Goal: Information Seeking & Learning: Find contact information

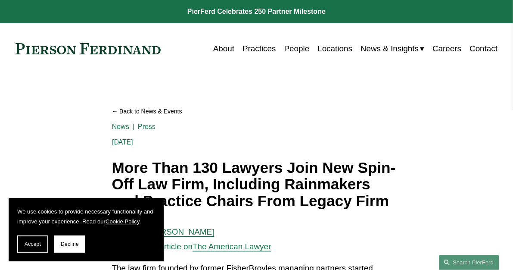
click at [292, 48] on link "People" at bounding box center [296, 49] width 25 height 16
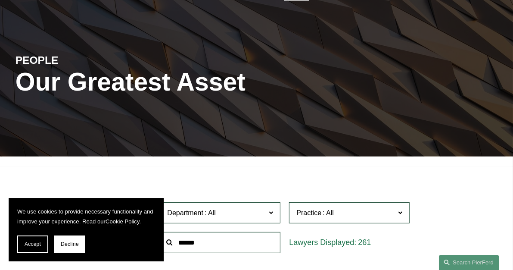
scroll to position [119, 0]
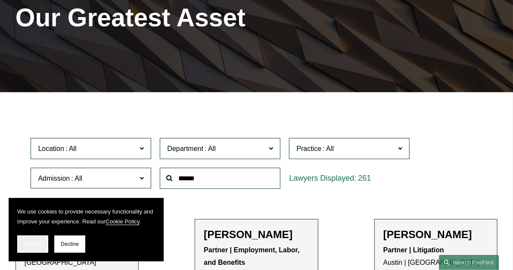
click at [28, 243] on span "Accept" at bounding box center [33, 244] width 16 height 6
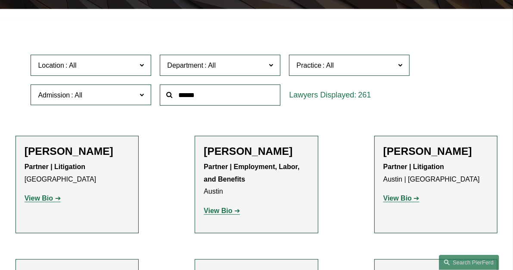
scroll to position [179, 0]
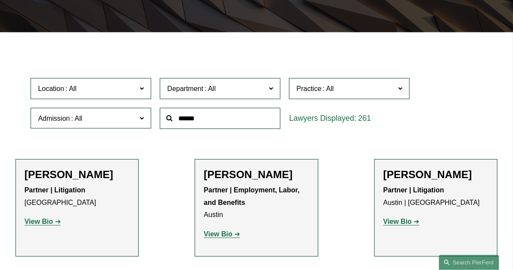
click at [79, 91] on span "Location" at bounding box center [87, 89] width 99 height 12
click at [0, 0] on link "[GEOGRAPHIC_DATA]" at bounding box center [0, 0] width 0 height 0
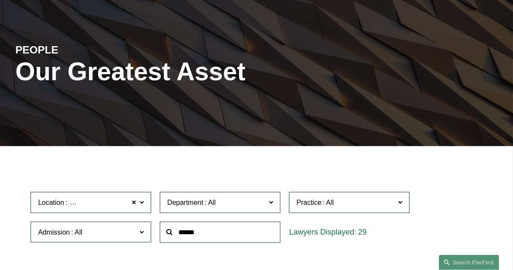
scroll to position [179, 0]
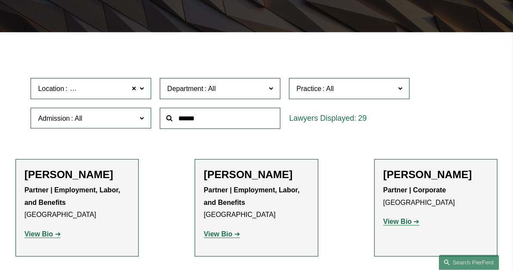
click at [91, 92] on span "Location Atlanta" at bounding box center [87, 89] width 99 height 12
click at [0, 0] on link "Charlotte" at bounding box center [0, 0] width 0 height 0
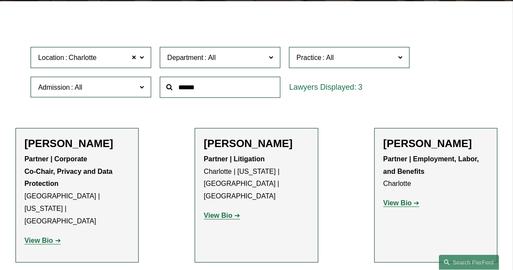
scroll to position [241, 0]
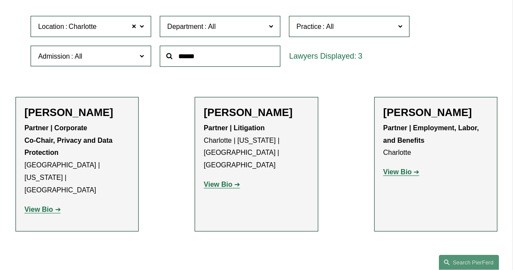
click at [75, 27] on span "Charlotte" at bounding box center [83, 26] width 28 height 11
click at [0, 0] on link "[GEOGRAPHIC_DATA]" at bounding box center [0, 0] width 0 height 0
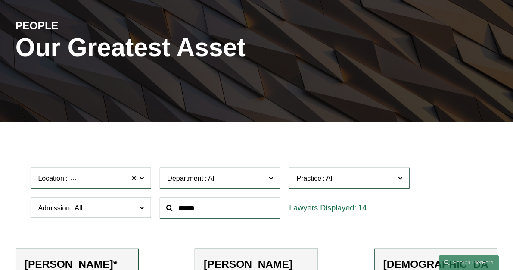
scroll to position [179, 0]
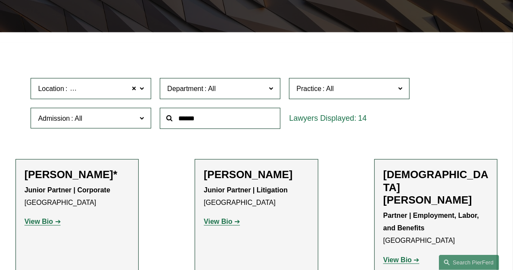
click at [95, 97] on label "Location Chicago" at bounding box center [91, 88] width 121 height 21
click at [0, 0] on link "[GEOGRAPHIC_DATA]" at bounding box center [0, 0] width 0 height 0
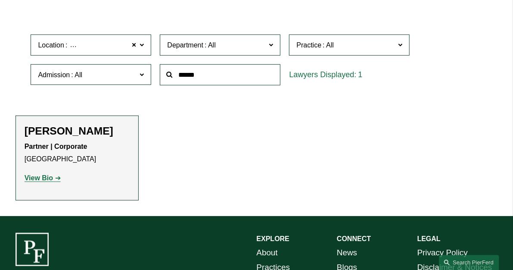
scroll to position [241, 0]
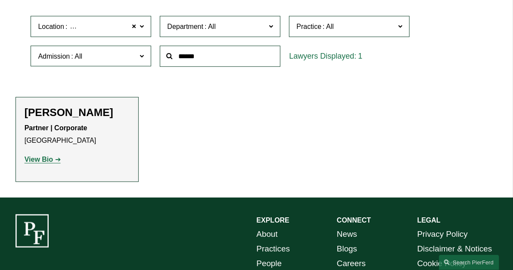
click at [79, 59] on span at bounding box center [77, 56] width 14 height 7
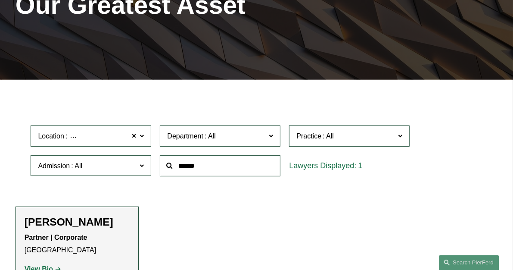
scroll to position [122, 0]
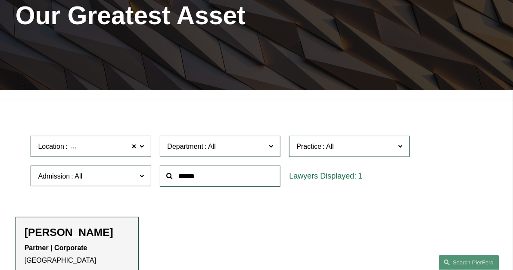
click at [104, 152] on span "Location Cincinnati" at bounding box center [87, 146] width 99 height 12
click at [0, 0] on link "[GEOGRAPHIC_DATA]" at bounding box center [0, 0] width 0 height 0
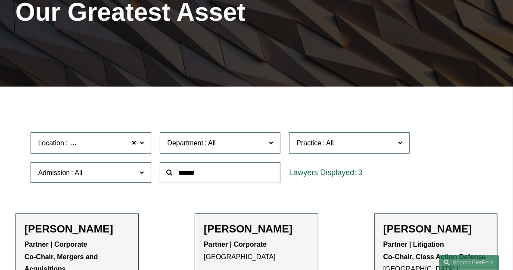
scroll to position [122, 0]
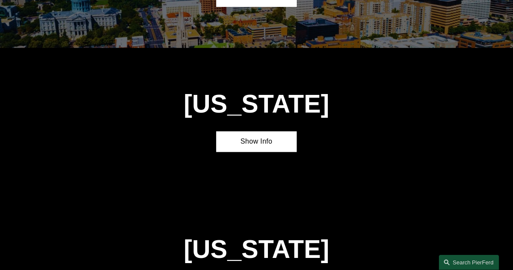
scroll to position [597, 0]
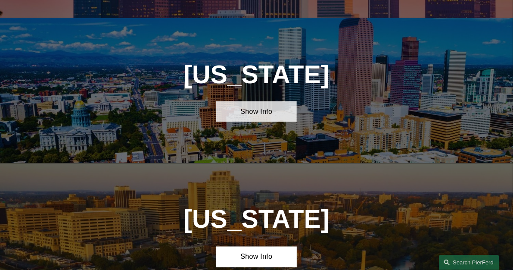
click at [261, 122] on link "Show Info" at bounding box center [256, 111] width 81 height 21
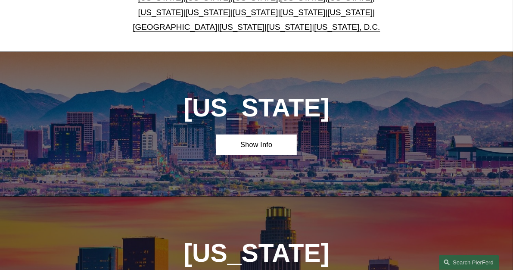
scroll to position [299, 0]
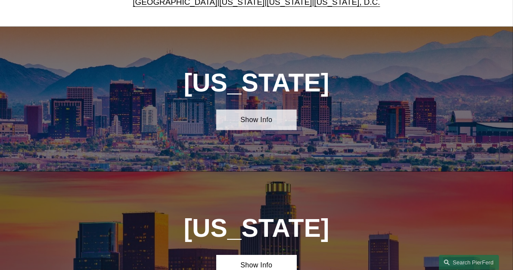
click at [259, 130] on link "Show Info" at bounding box center [256, 119] width 81 height 21
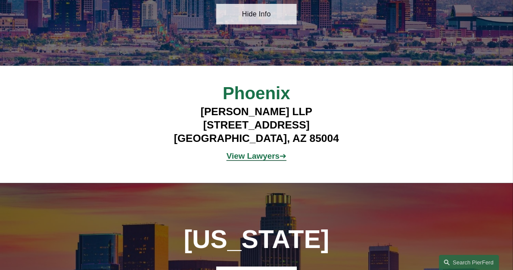
scroll to position [418, 0]
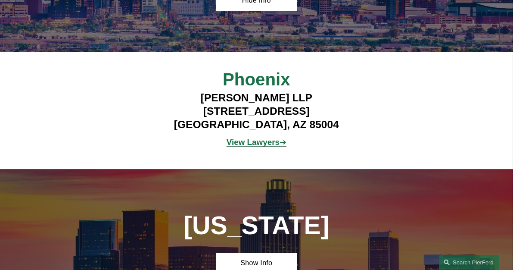
click at [256, 146] on strong "View Lawyers" at bounding box center [253, 141] width 53 height 9
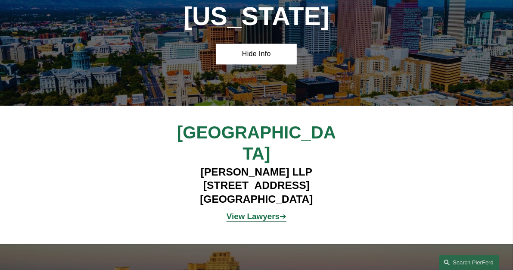
scroll to position [776, 0]
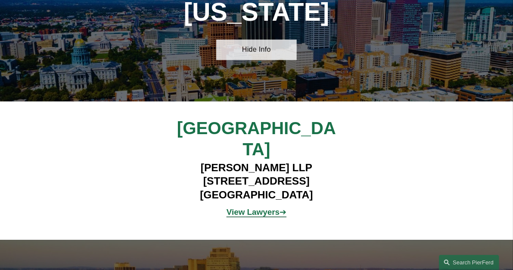
click at [258, 59] on link "Hide Info" at bounding box center [256, 49] width 81 height 21
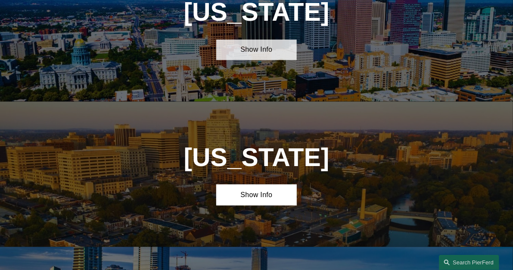
click at [258, 59] on link "Show Info" at bounding box center [256, 49] width 81 height 21
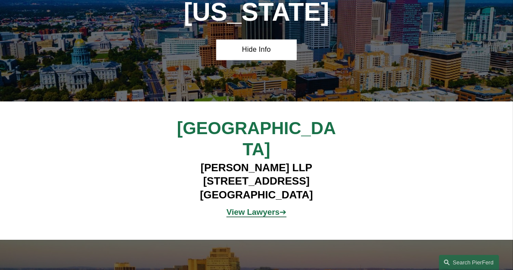
click at [265, 207] on strong "View Lawyers" at bounding box center [253, 211] width 53 height 9
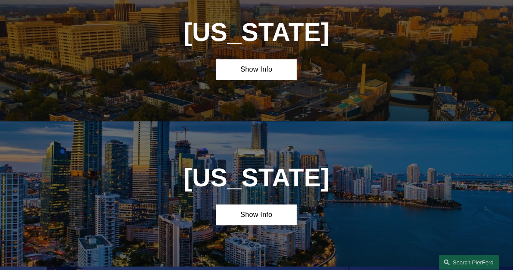
scroll to position [1016, 0]
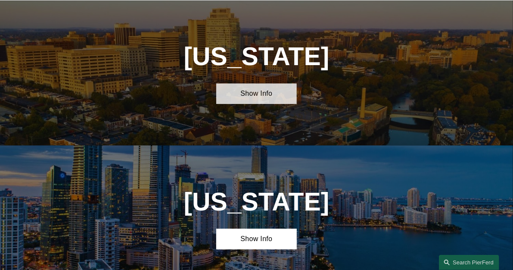
click at [254, 91] on link "Show Info" at bounding box center [256, 93] width 81 height 21
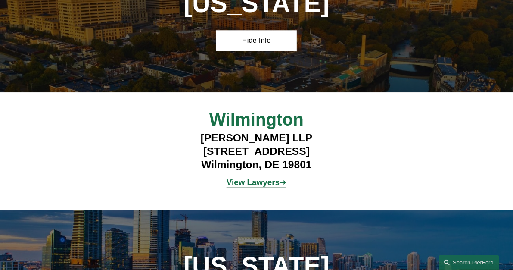
scroll to position [1135, 0]
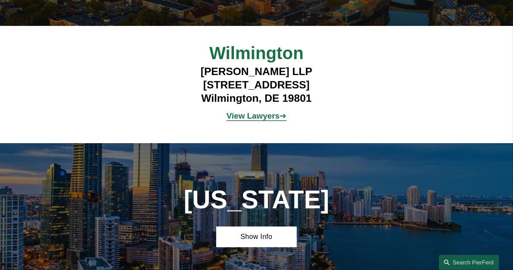
click at [250, 116] on p "View Lawyers ➔" at bounding box center [256, 116] width 201 height 15
click at [251, 112] on strong "View Lawyers" at bounding box center [253, 115] width 53 height 9
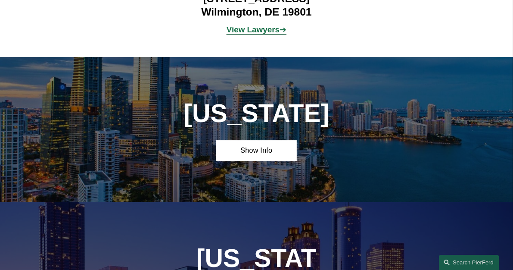
scroll to position [1240, 0]
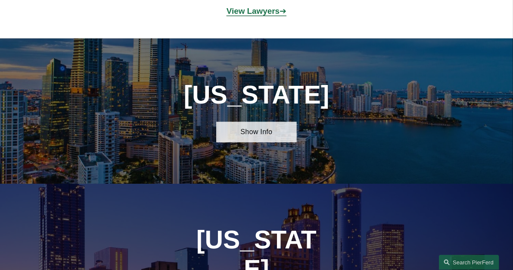
click at [259, 128] on link "Show Info" at bounding box center [256, 132] width 81 height 21
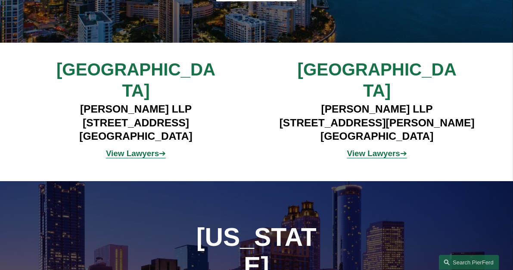
scroll to position [1419, 0]
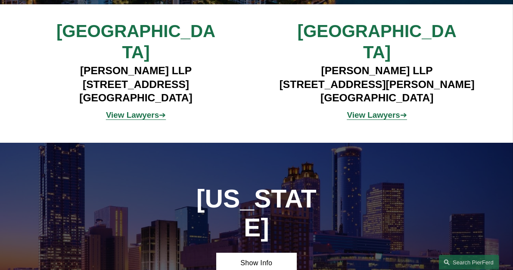
click at [157, 110] on strong "View Lawyers" at bounding box center [132, 114] width 53 height 9
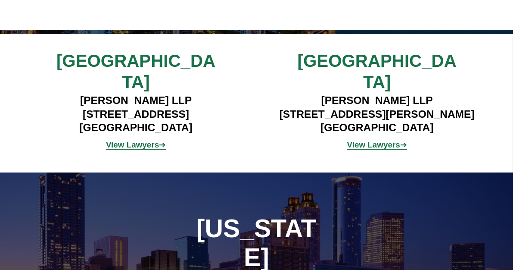
scroll to position [1389, 0]
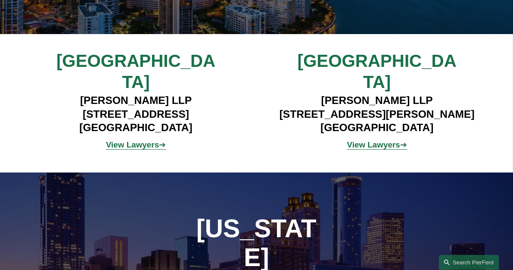
click at [375, 140] on strong "View Lawyers" at bounding box center [373, 144] width 53 height 9
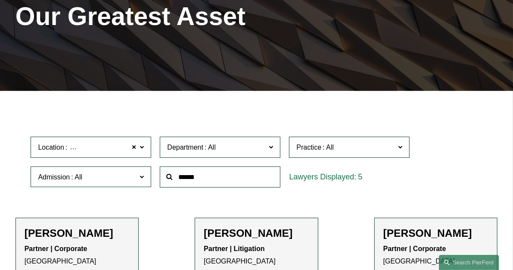
scroll to position [119, 0]
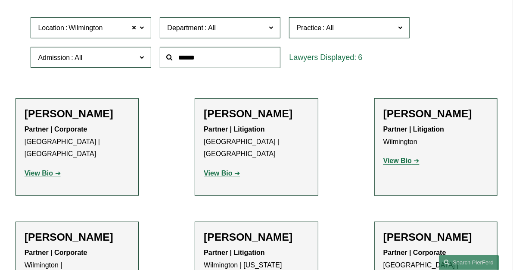
scroll to position [239, 0]
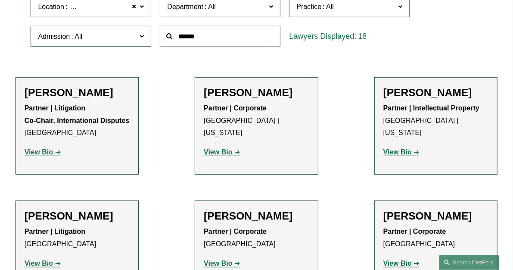
scroll to position [239, 0]
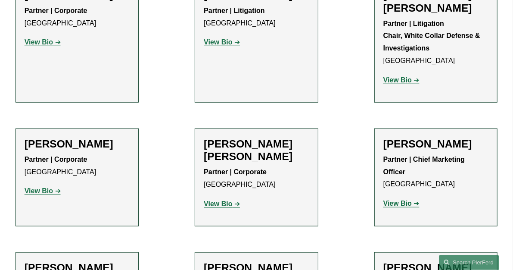
scroll to position [119, 0]
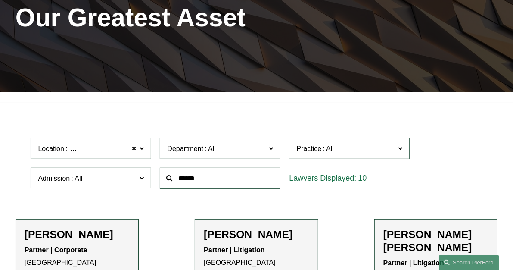
click at [97, 149] on span "Location [GEOGRAPHIC_DATA]" at bounding box center [87, 149] width 99 height 12
click at [0, 0] on link "[US_STATE]" at bounding box center [0, 0] width 0 height 0
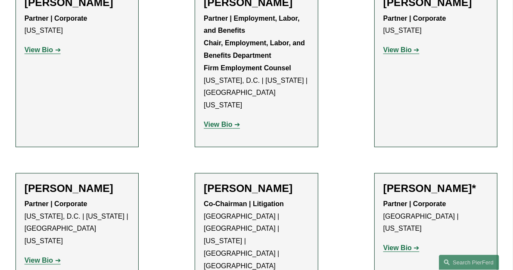
scroll to position [1195, 0]
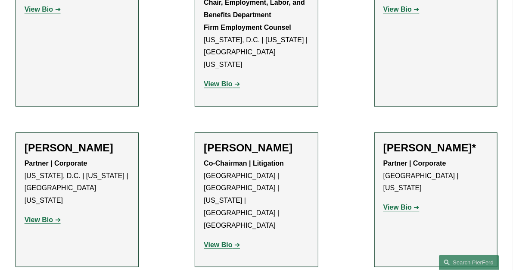
click at [299, 141] on h2 "[PERSON_NAME]" at bounding box center [257, 147] width 106 height 13
click at [299, 141] on h2 "Joel M. Ferdinand" at bounding box center [257, 147] width 106 height 13
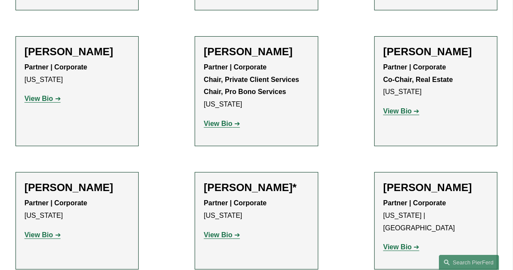
scroll to position [3166, 0]
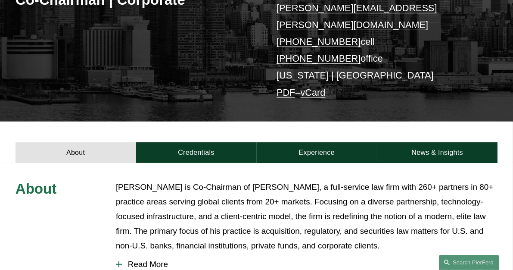
scroll to position [59, 0]
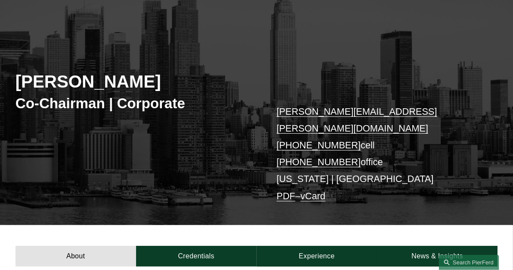
click at [86, 83] on h2 "[PERSON_NAME]" at bounding box center [136, 82] width 241 height 21
click at [86, 83] on h2 "Michael Pierson" at bounding box center [136, 82] width 241 height 21
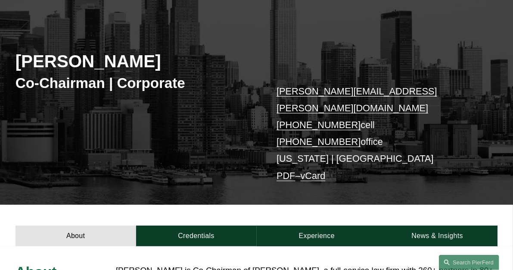
scroll to position [179, 0]
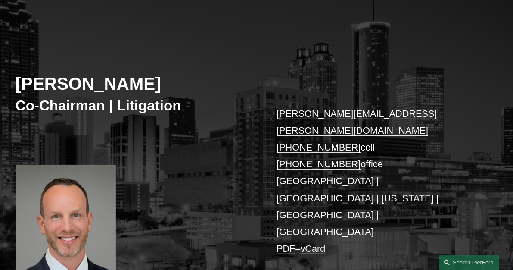
scroll to position [59, 0]
